Goal: Information Seeking & Learning: Find specific fact

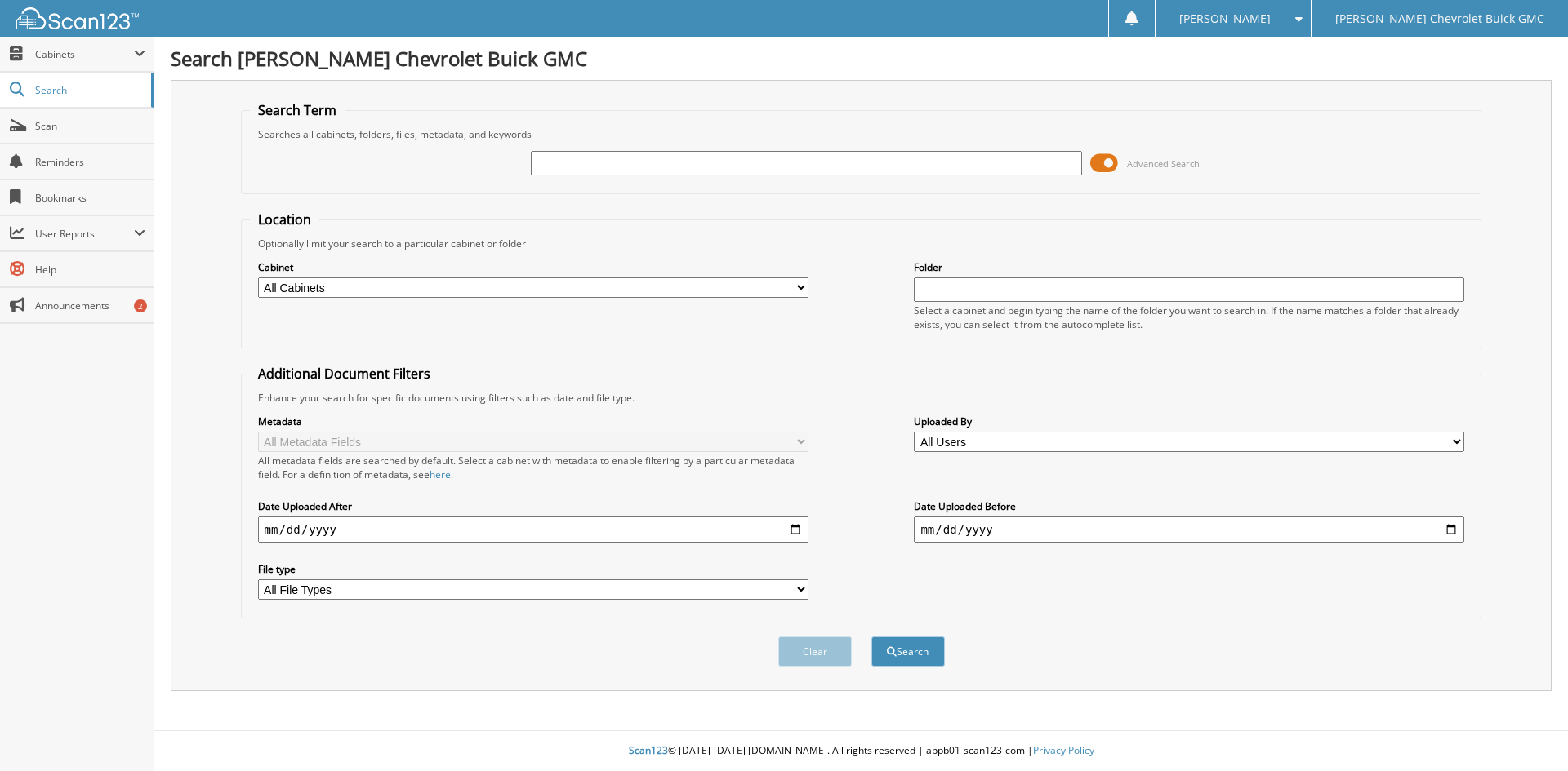
click at [1291, 169] on div "Advanced Search" at bounding box center [862, 163] width 1224 height 44
click at [631, 153] on input "text" at bounding box center [805, 164] width 550 height 24
type input "371346"
click at [871, 637] on button "Search" at bounding box center [908, 652] width 73 height 30
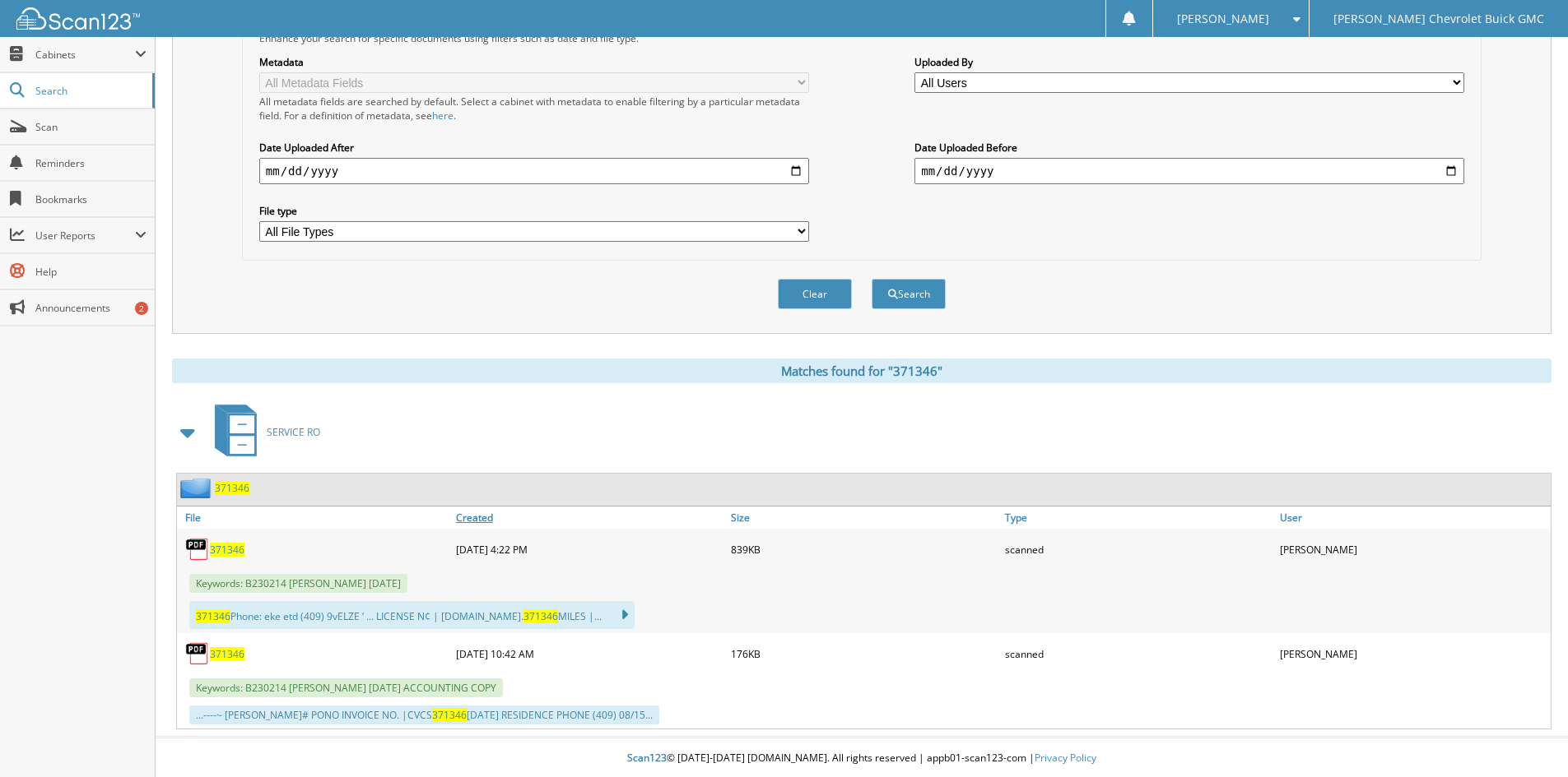
scroll to position [365, 0]
click at [234, 551] on span "371346" at bounding box center [227, 548] width 34 height 14
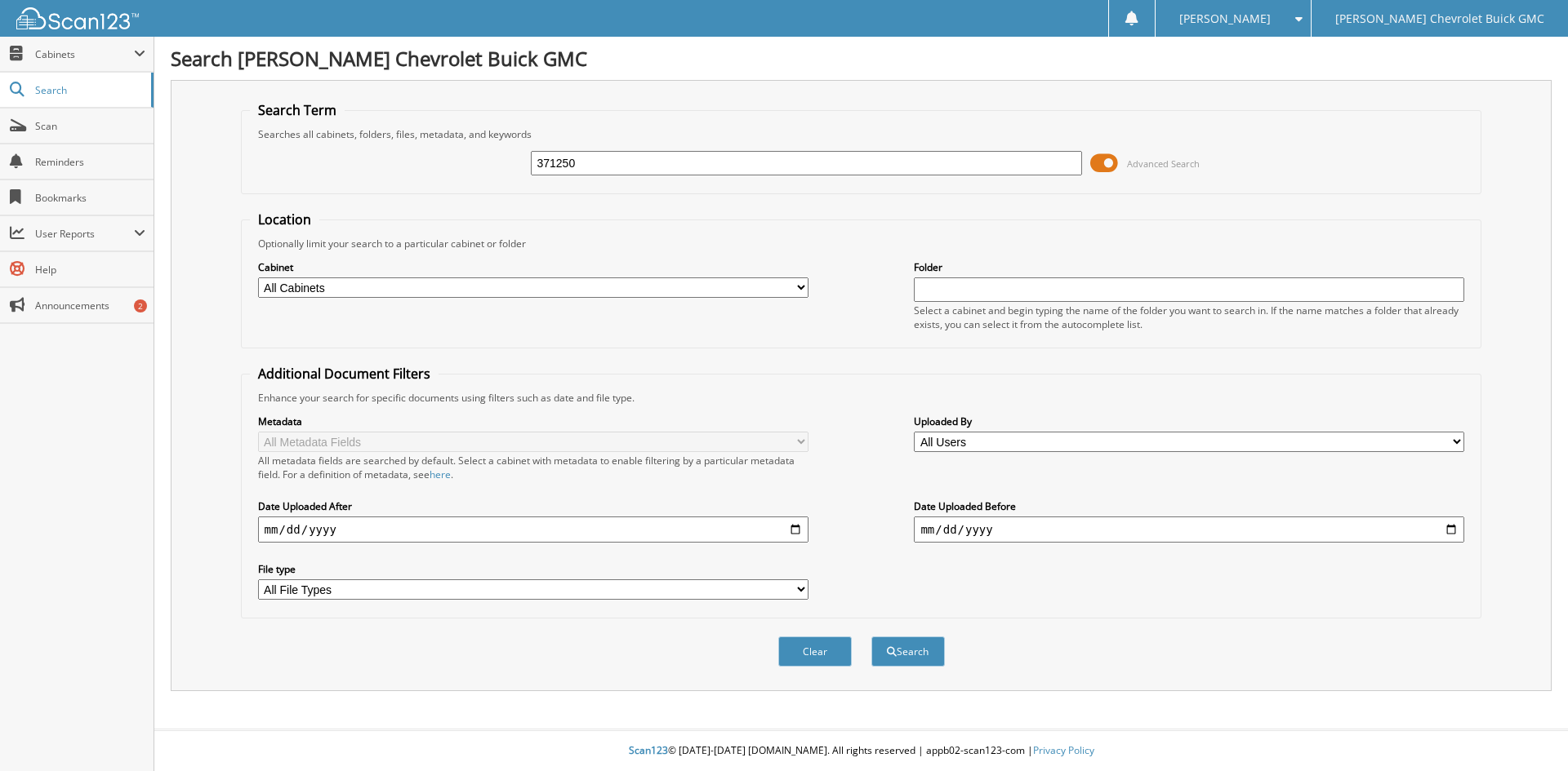
type input "371250"
click at [871, 637] on button "Search" at bounding box center [908, 652] width 73 height 30
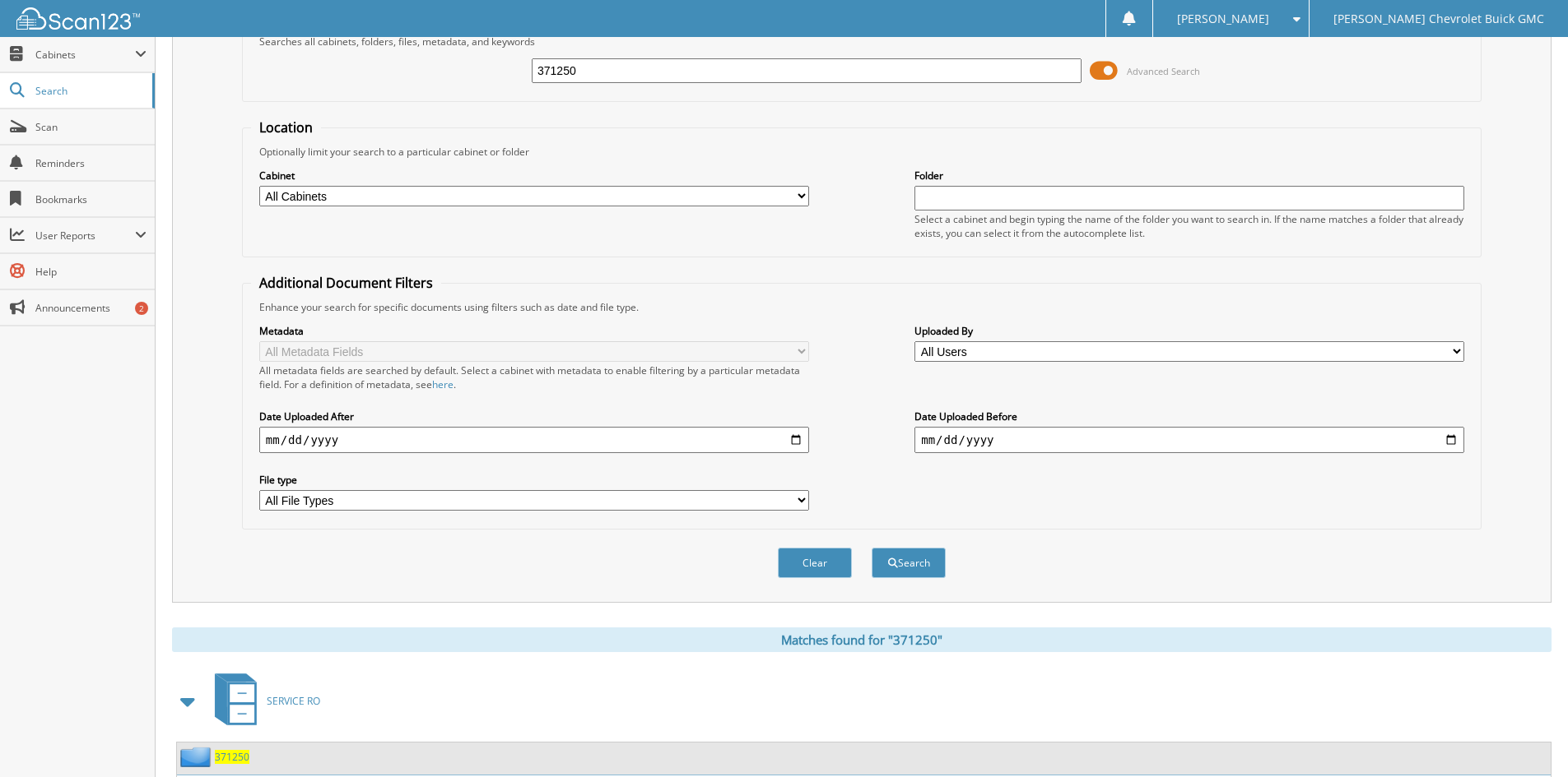
scroll to position [270, 0]
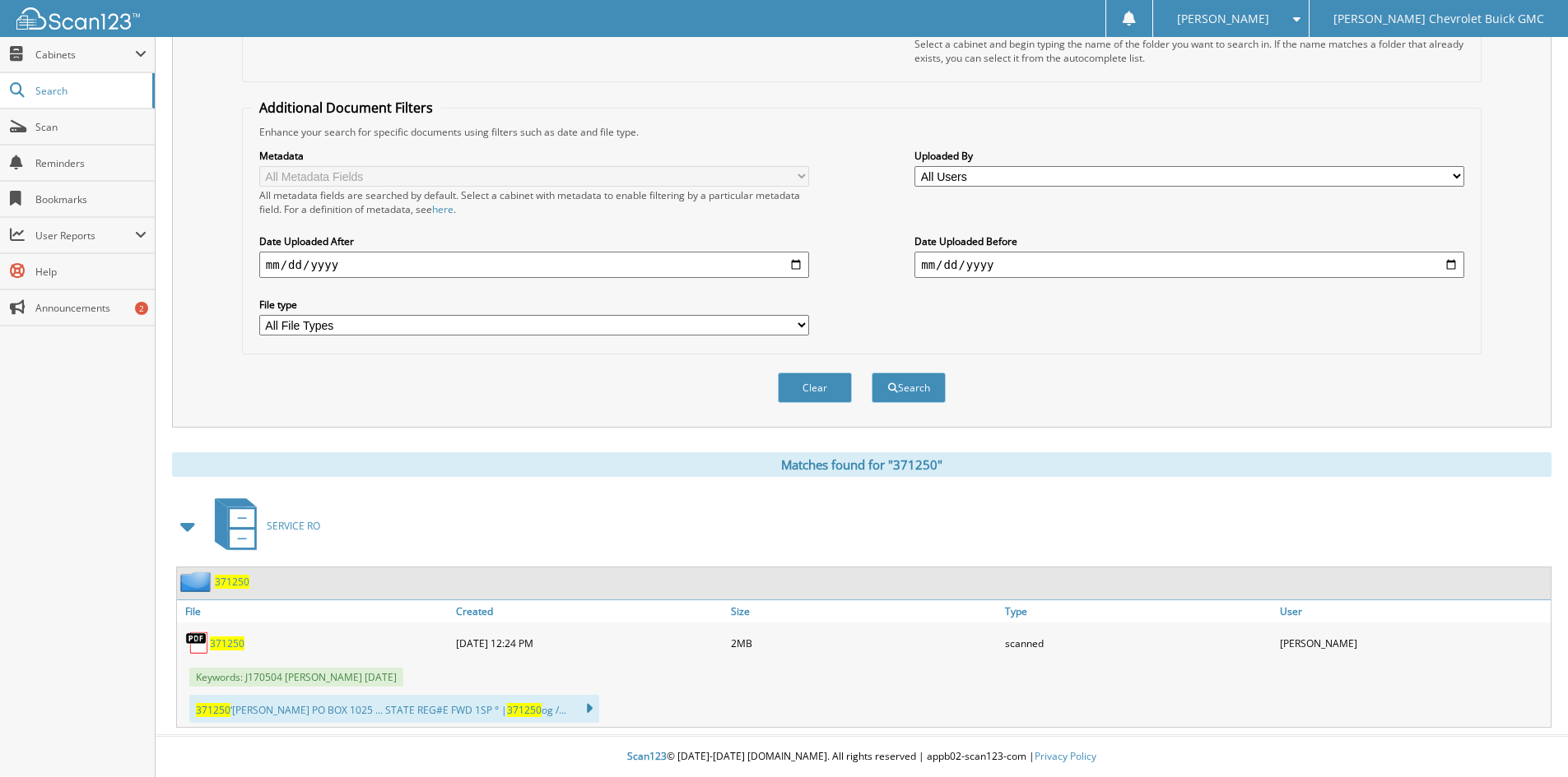
click at [238, 637] on link "371250" at bounding box center [227, 643] width 34 height 14
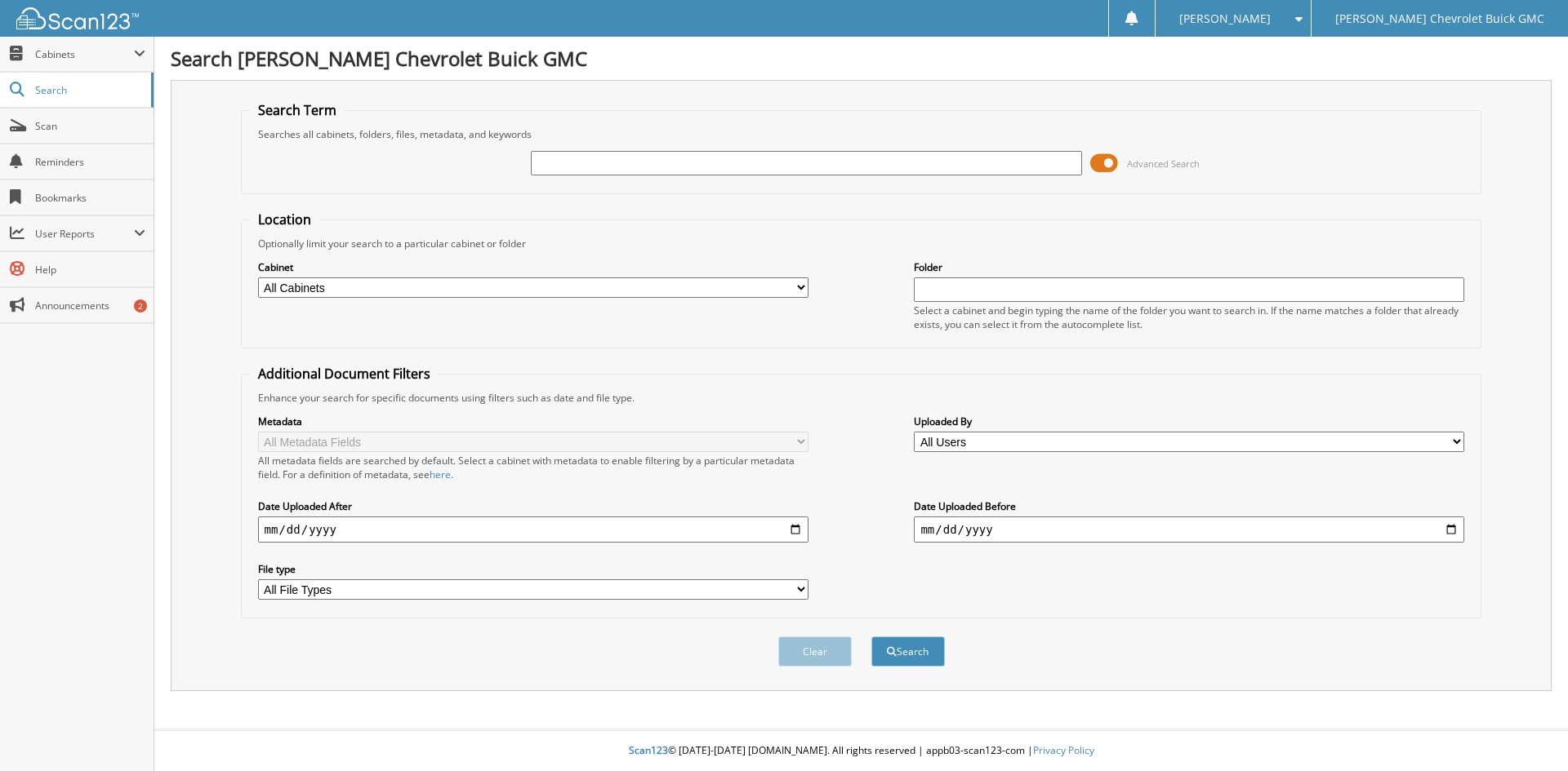
click at [816, 160] on input "text" at bounding box center [805, 164] width 550 height 24
click at [261, 166] on div "Advanced Search" at bounding box center [862, 163] width 1224 height 44
click at [545, 158] on input "text" at bounding box center [805, 164] width 550 height 24
type input "371250"
click at [871, 637] on button "Search" at bounding box center [908, 652] width 73 height 30
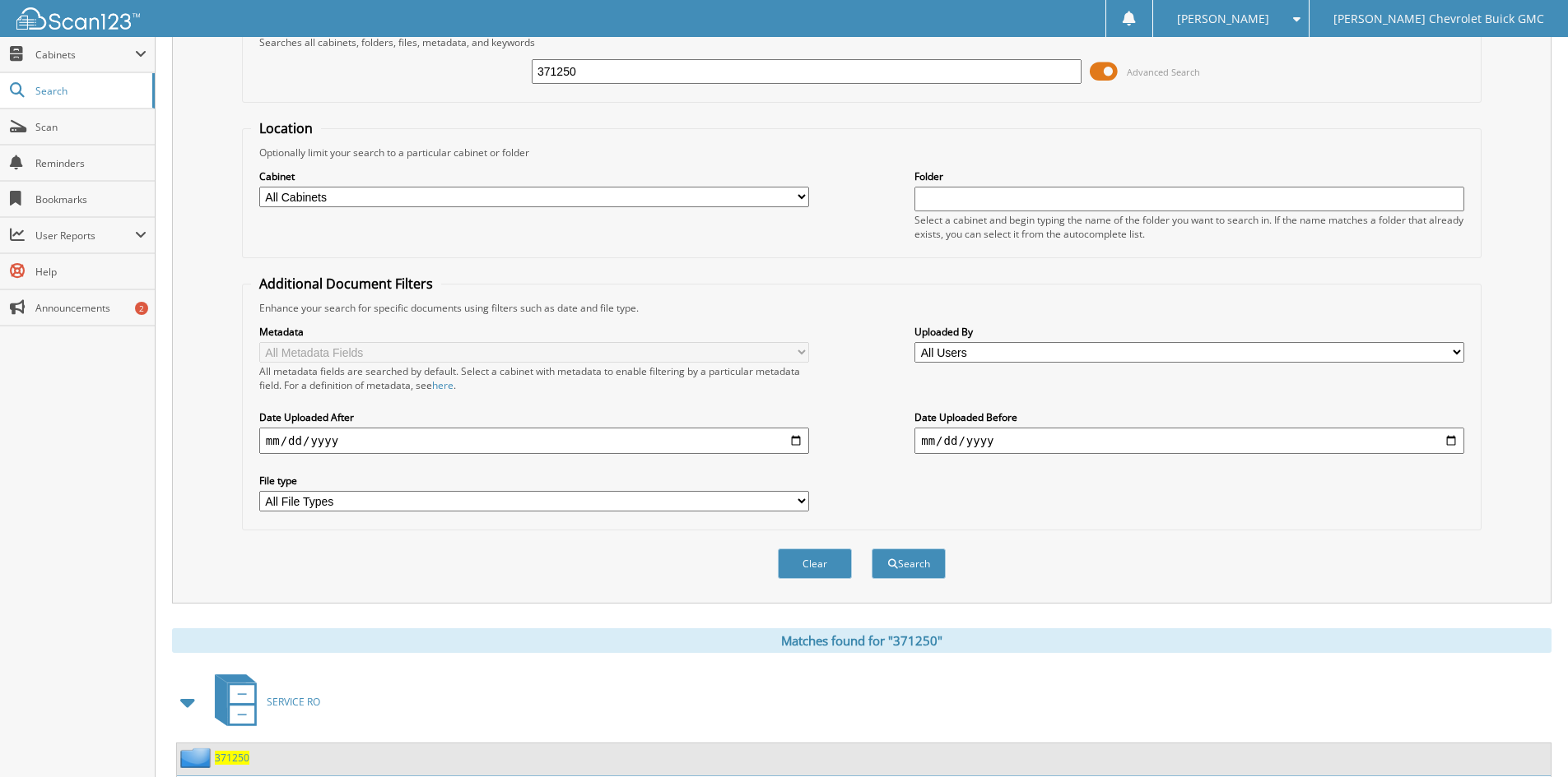
scroll to position [165, 0]
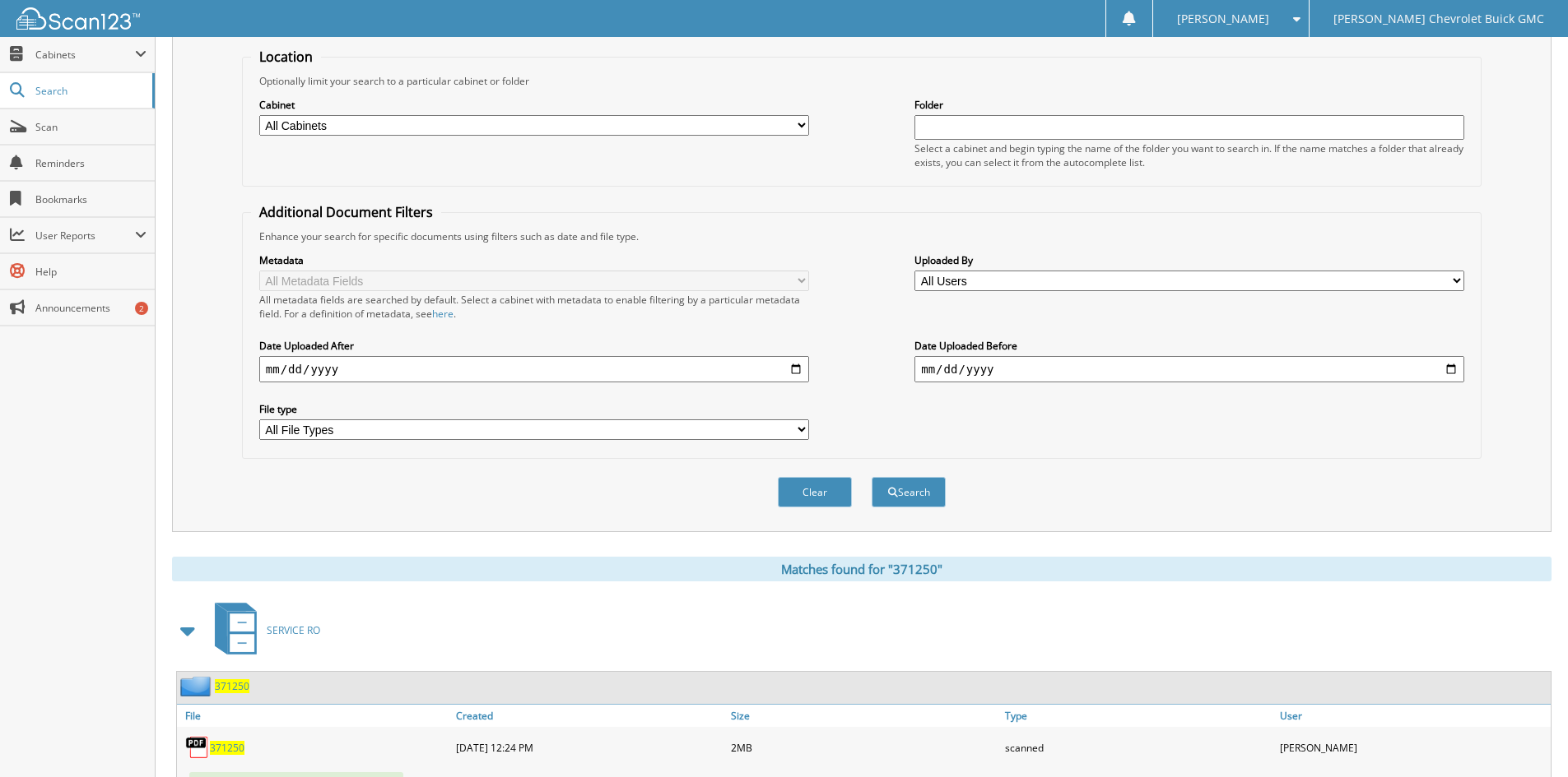
click at [230, 748] on span "371250" at bounding box center [227, 748] width 34 height 14
